Goal: Transaction & Acquisition: Purchase product/service

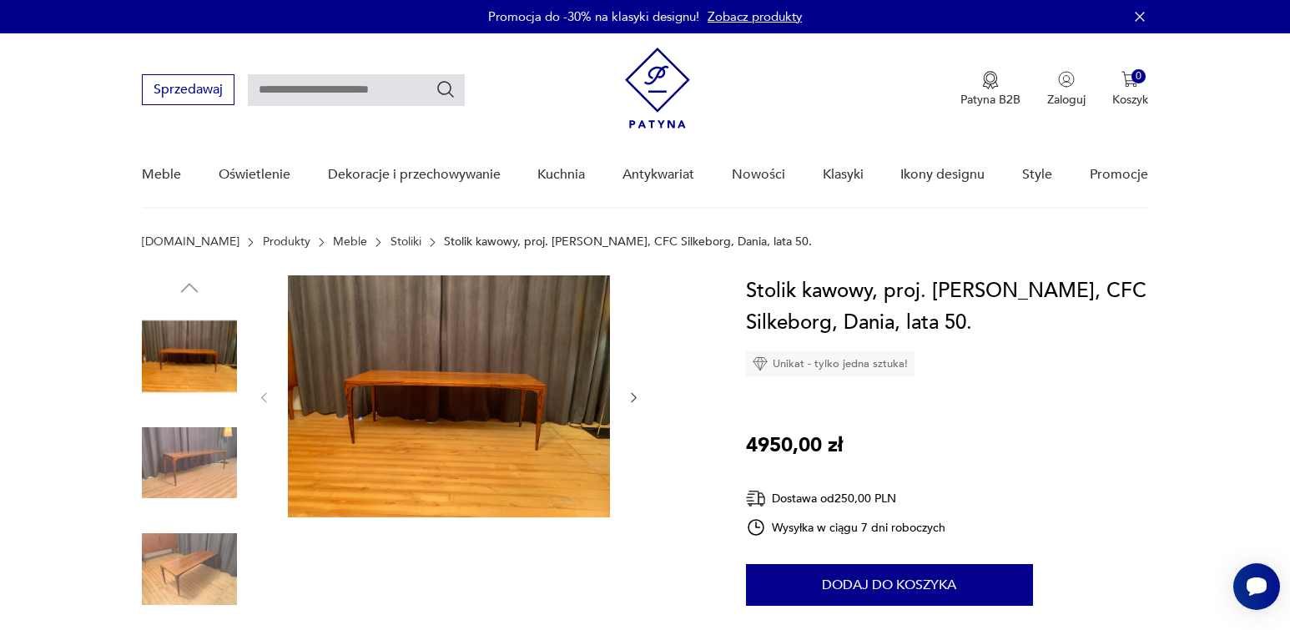
click at [395, 384] on img at bounding box center [449, 396] width 322 height 242
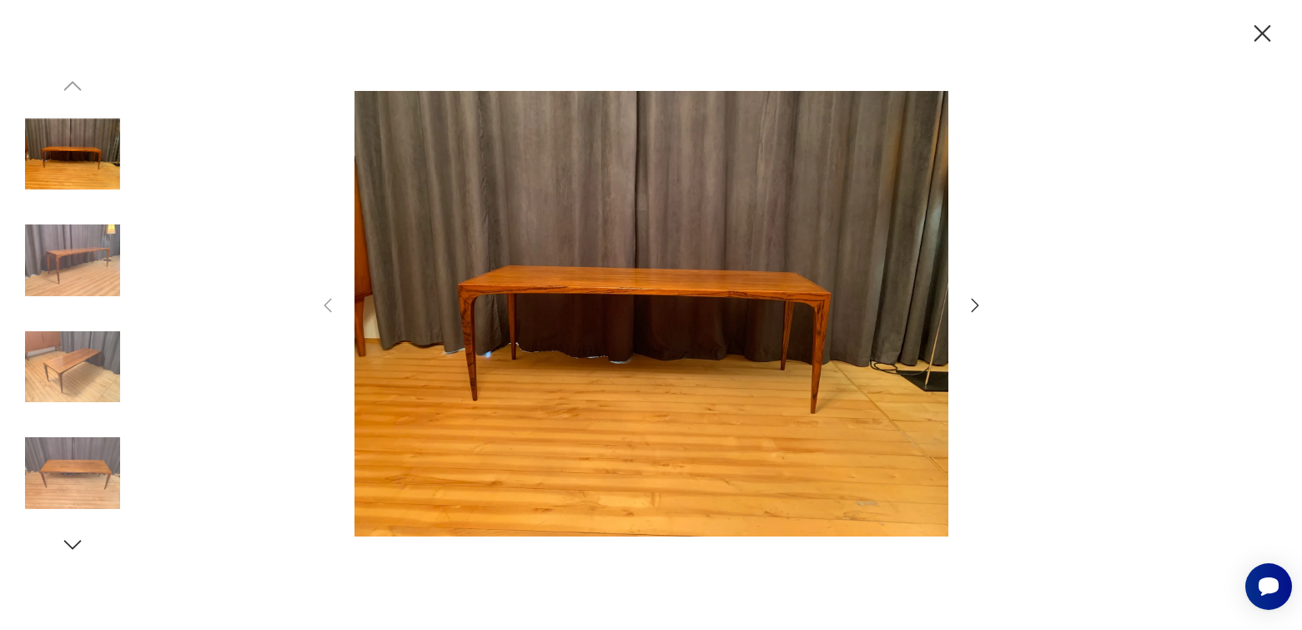
click at [560, 350] on img at bounding box center [652, 314] width 594 height 504
click at [971, 306] on icon "button" at bounding box center [975, 305] width 20 height 20
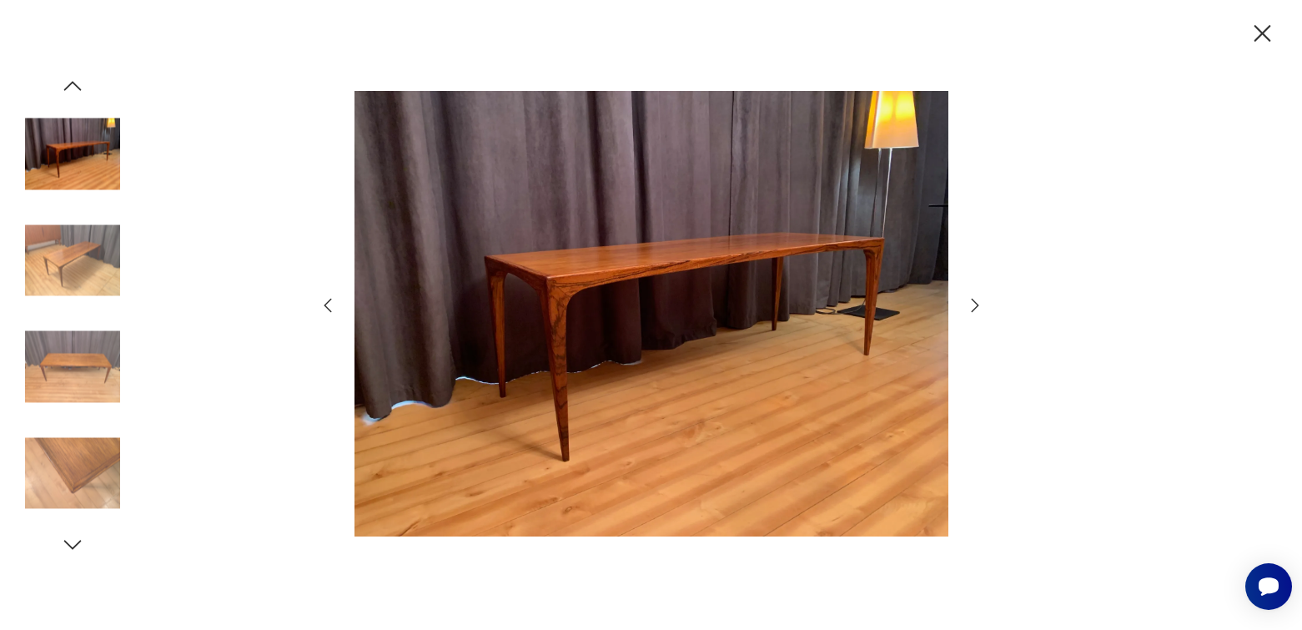
click at [971, 306] on icon "button" at bounding box center [975, 305] width 20 height 20
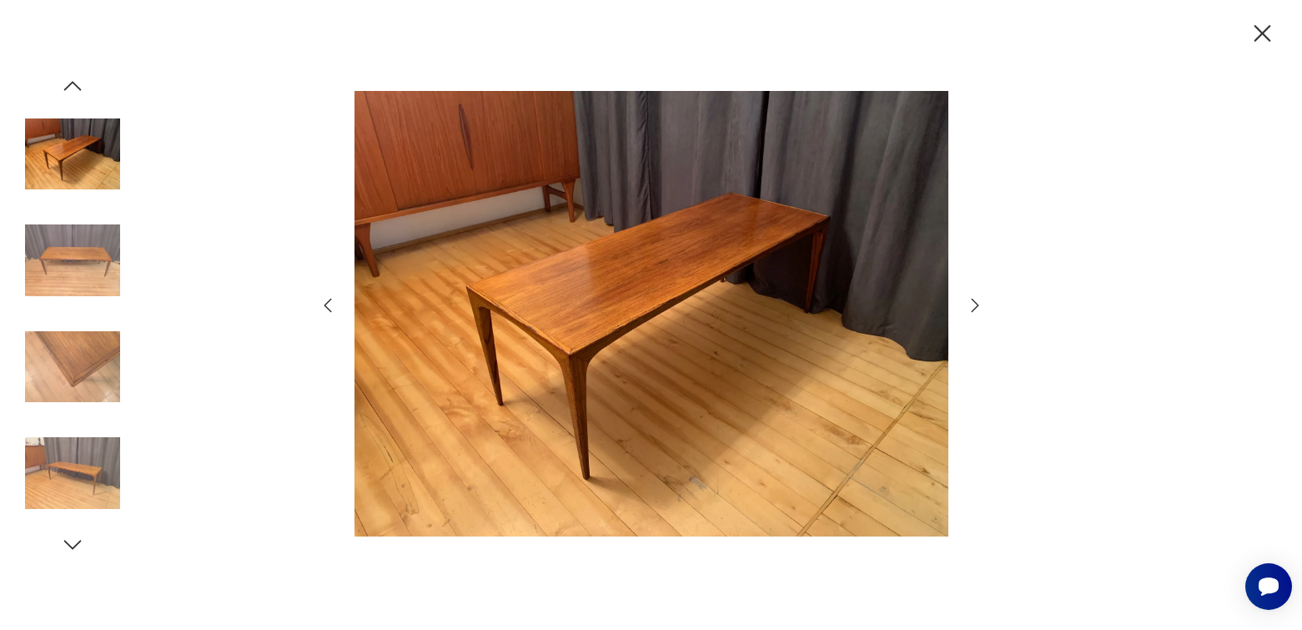
click at [971, 306] on icon "button" at bounding box center [975, 305] width 20 height 20
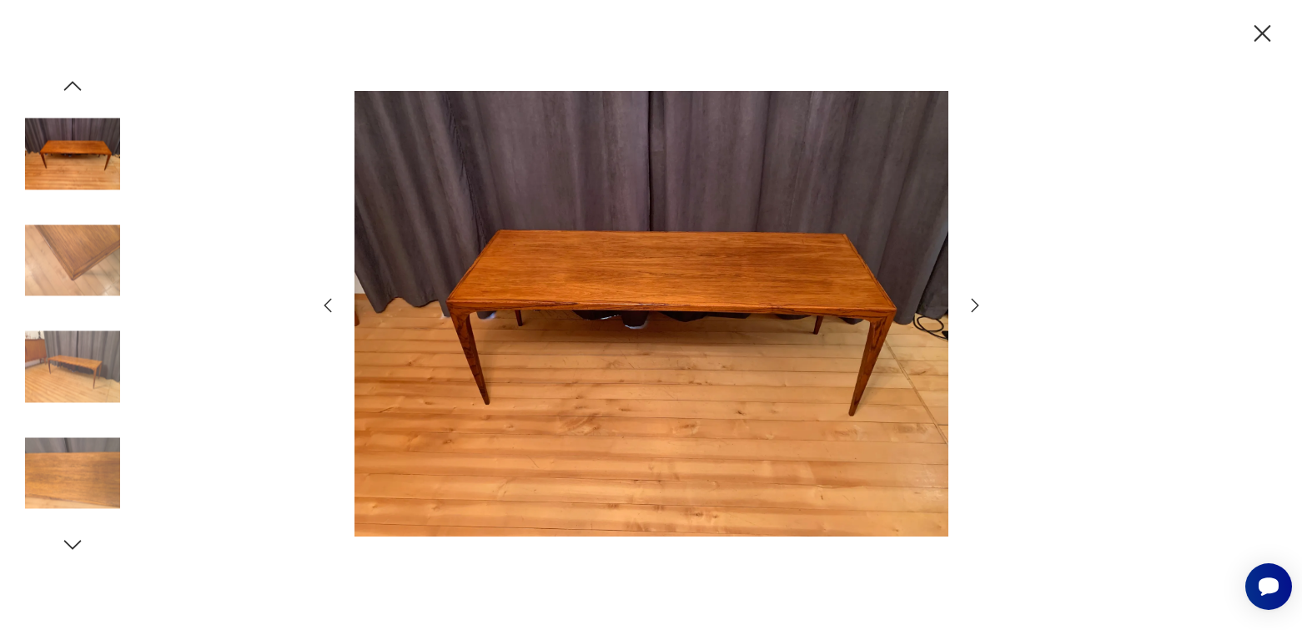
click at [971, 306] on icon "button" at bounding box center [975, 305] width 20 height 20
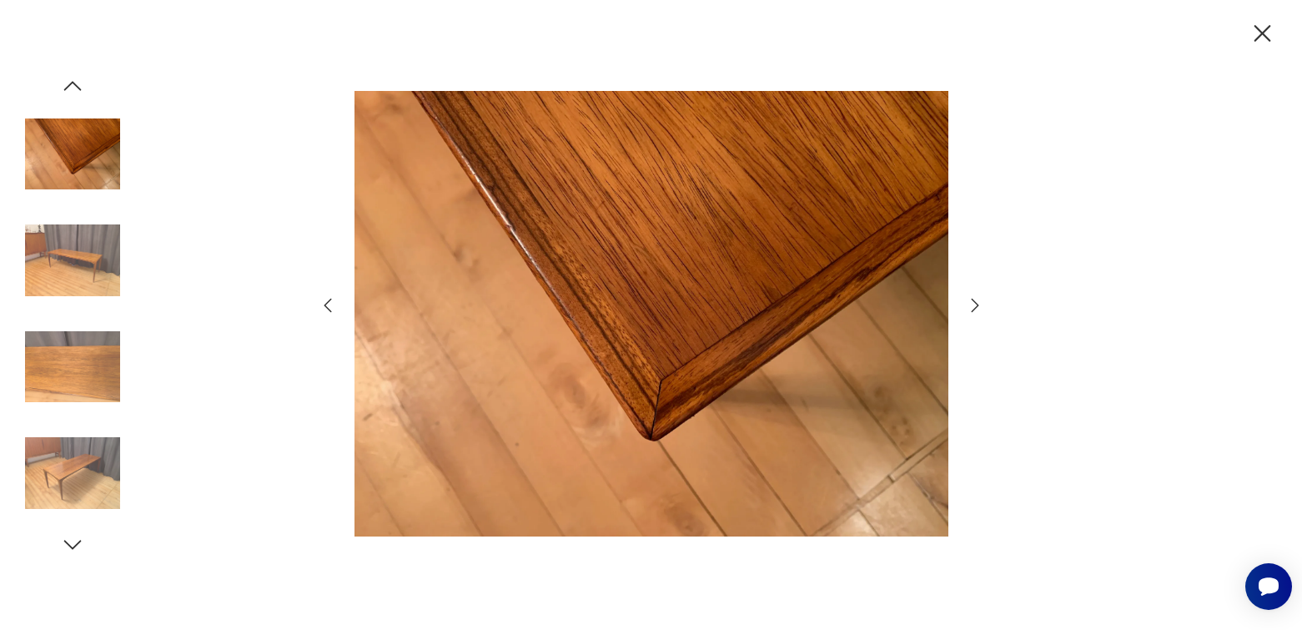
click at [971, 306] on icon "button" at bounding box center [975, 305] width 20 height 20
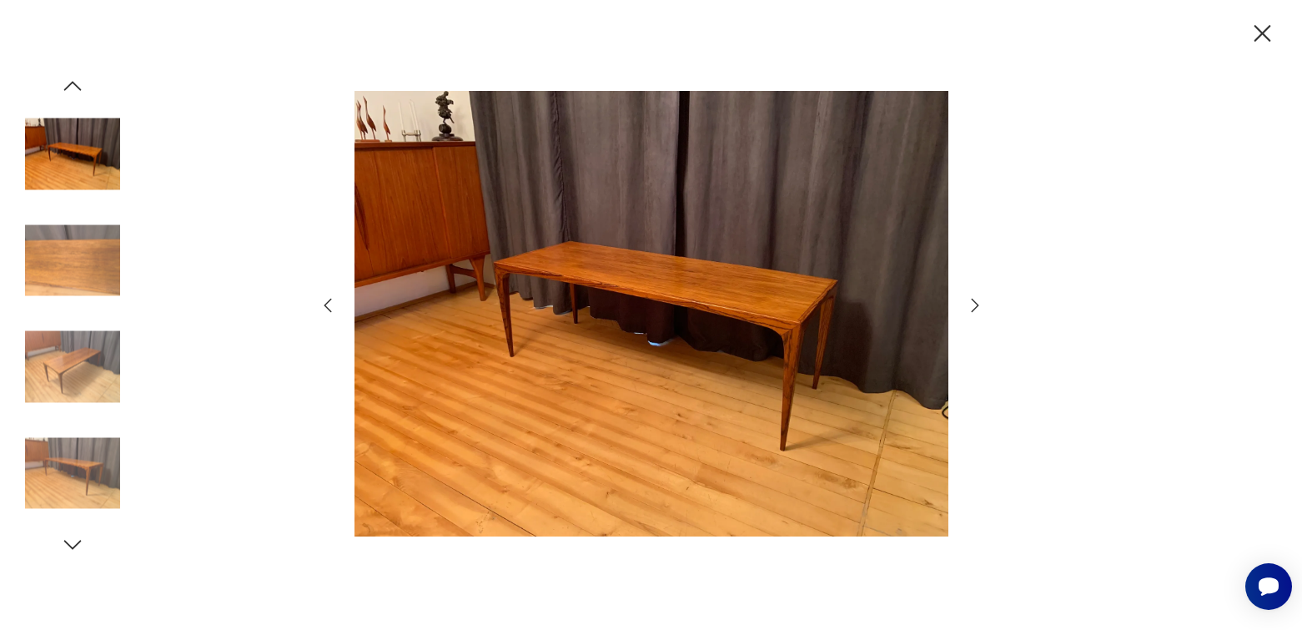
click at [971, 306] on icon "button" at bounding box center [975, 305] width 20 height 20
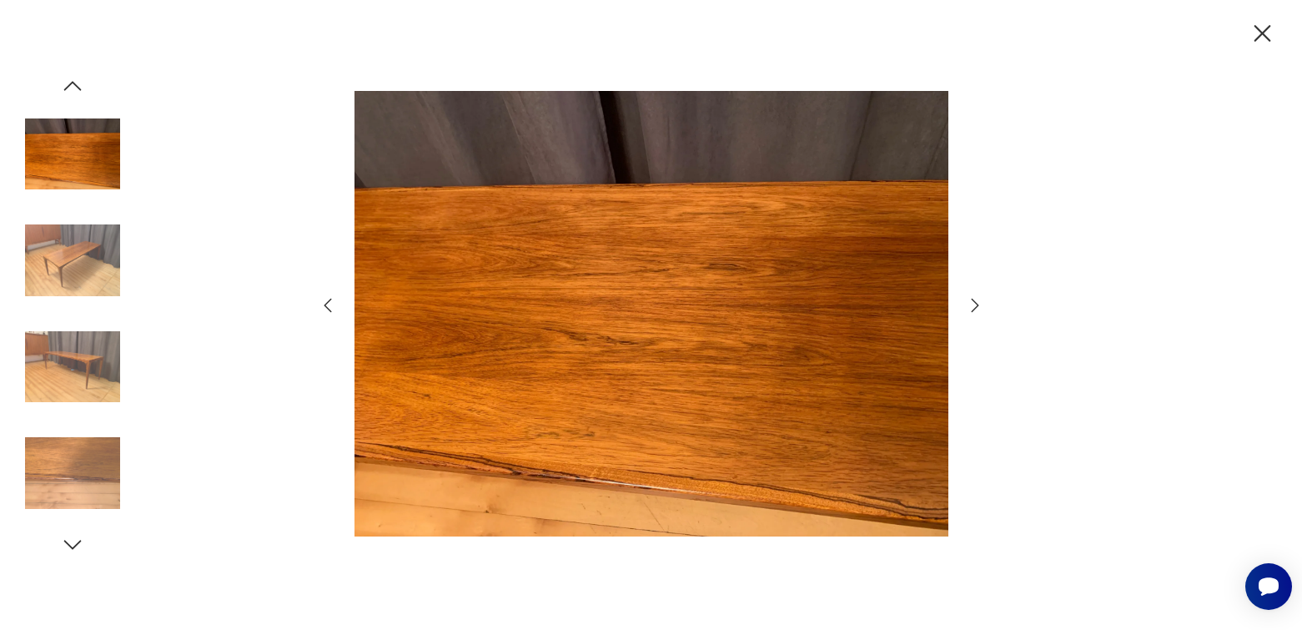
click at [971, 306] on icon "button" at bounding box center [975, 305] width 20 height 20
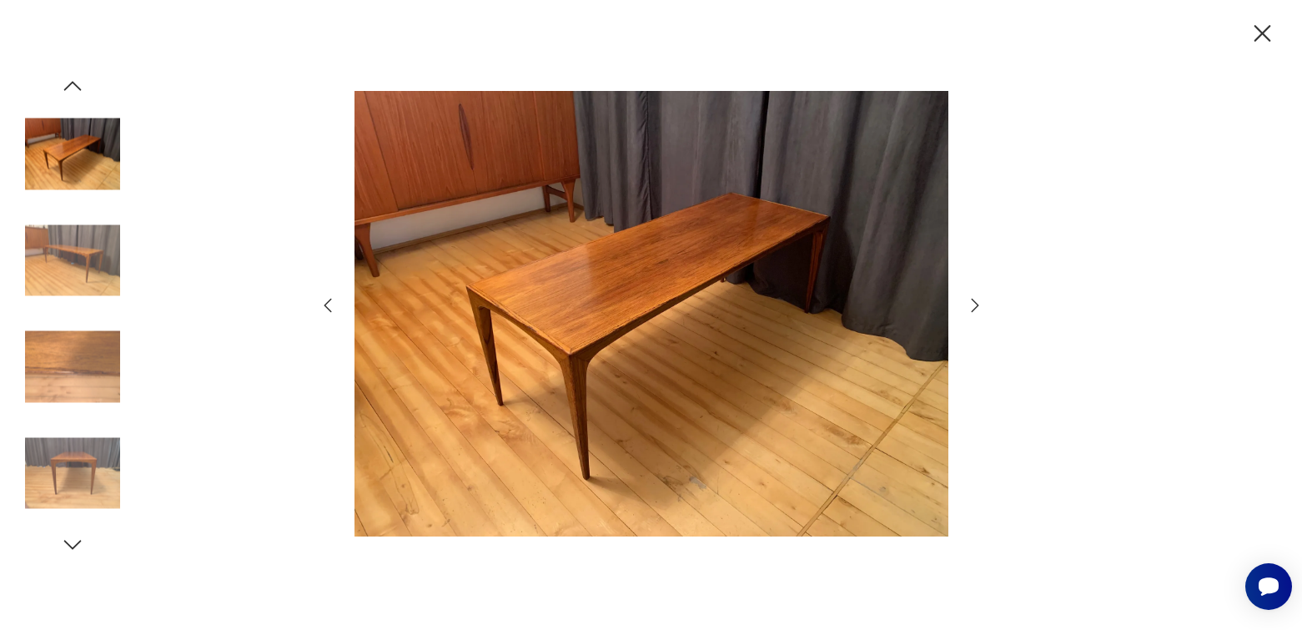
click at [971, 306] on icon "button" at bounding box center [975, 305] width 20 height 20
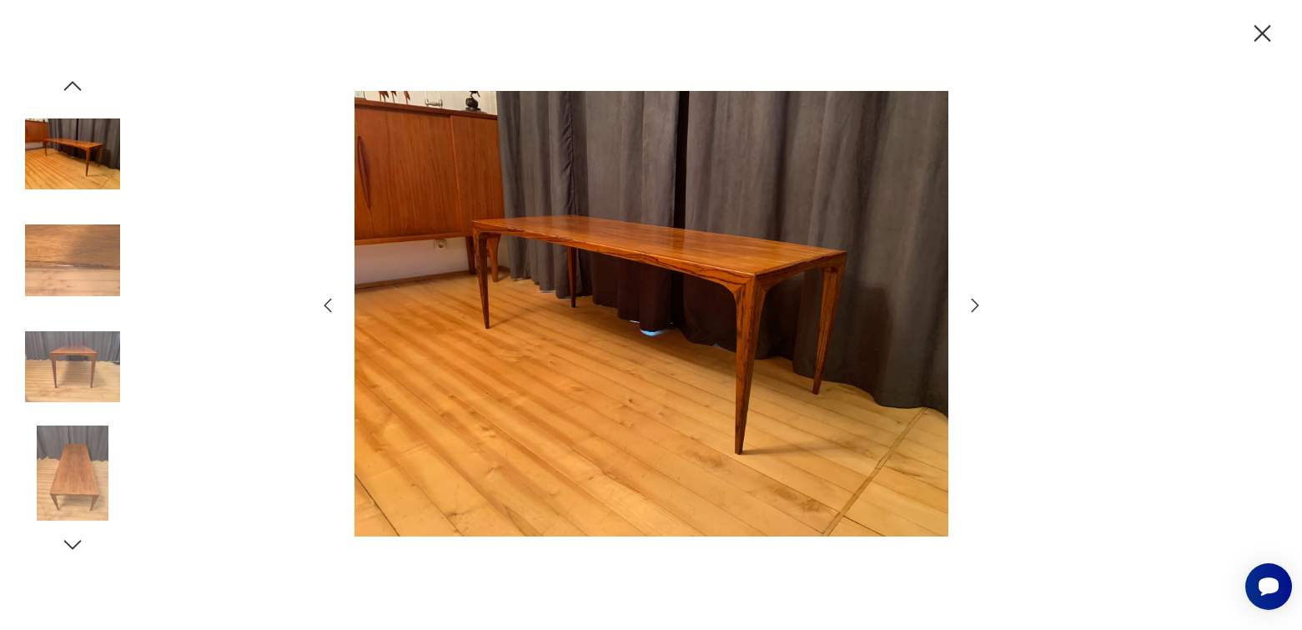
click at [1266, 27] on icon "button" at bounding box center [1262, 33] width 29 height 29
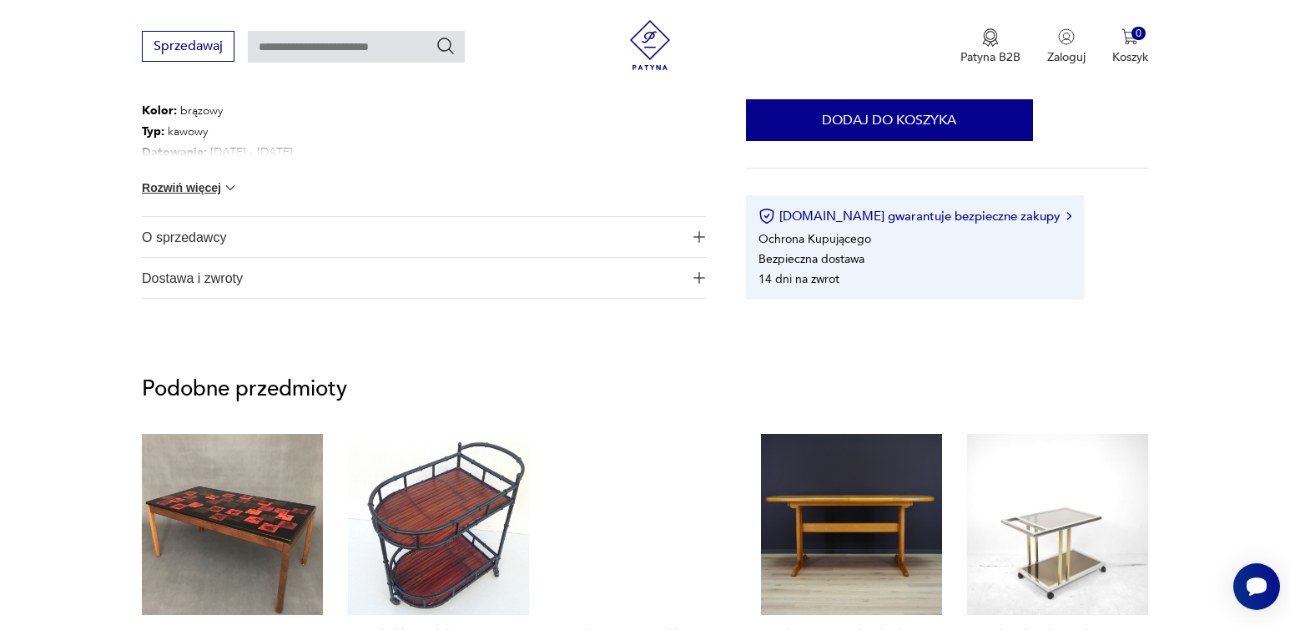
scroll to position [1251, 0]
